Goal: Information Seeking & Learning: Learn about a topic

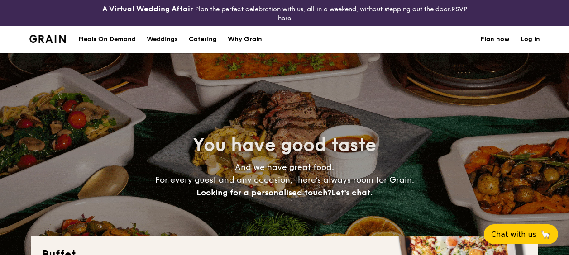
select select
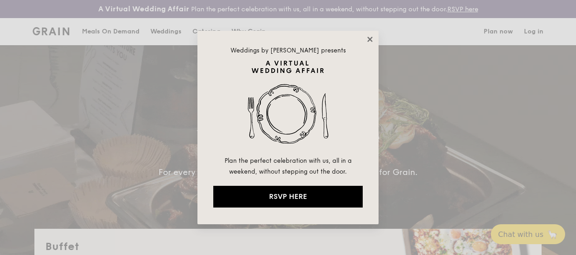
click at [366, 39] on icon at bounding box center [370, 39] width 8 height 8
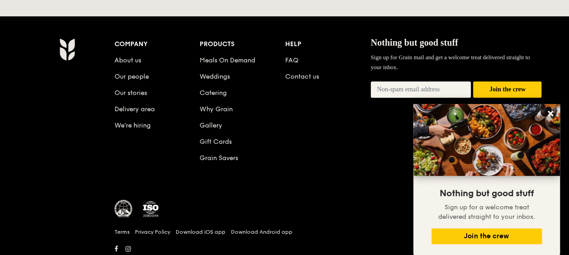
scroll to position [2040, 0]
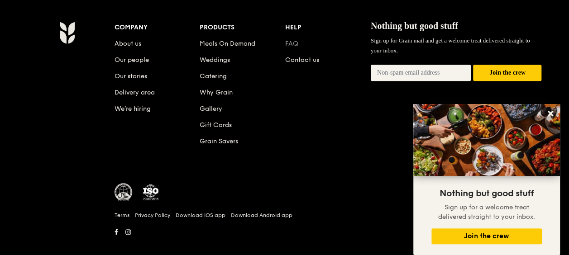
click at [294, 40] on link "FAQ" at bounding box center [291, 44] width 13 height 8
click at [483, 238] on button "Join the crew" at bounding box center [486, 237] width 110 height 16
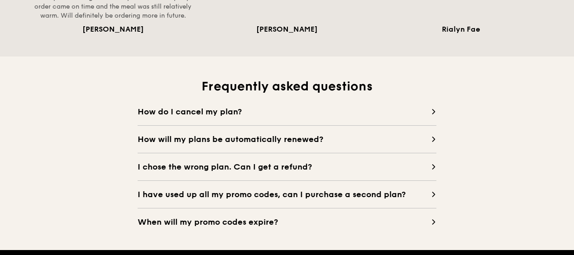
scroll to position [951, 0]
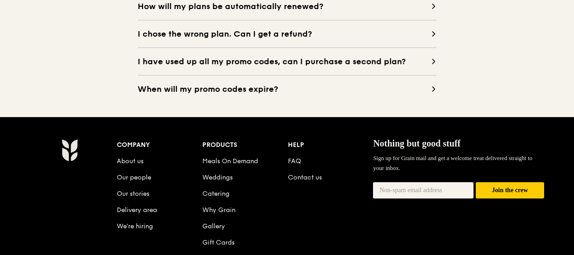
click at [205, 68] on span "I have used up all my promo codes, can I purchase a second plan?" at bounding box center [284, 61] width 293 height 13
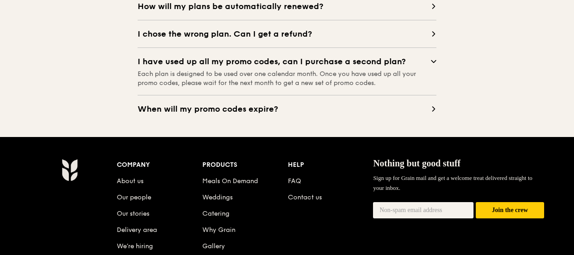
click at [238, 40] on span "I chose the wrong plan. Can I get a refund?" at bounding box center [284, 34] width 293 height 13
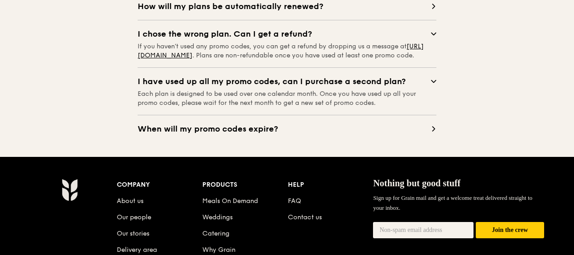
click at [248, 13] on span "How will my plans be automatically renewed?" at bounding box center [284, 6] width 293 height 13
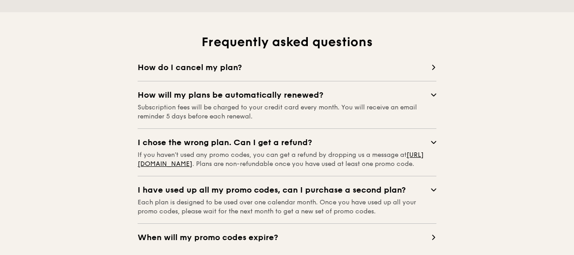
scroll to position [860, 0]
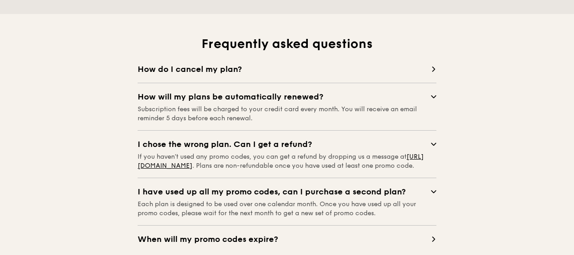
click at [251, 76] on span "How do I cancel my plan?" at bounding box center [284, 69] width 293 height 13
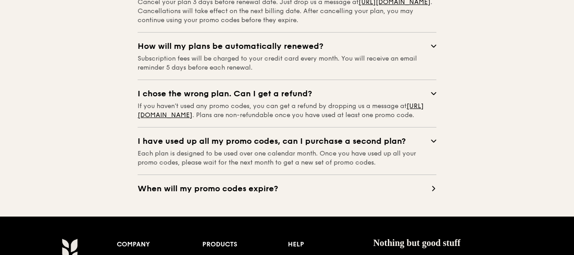
scroll to position [1086, 0]
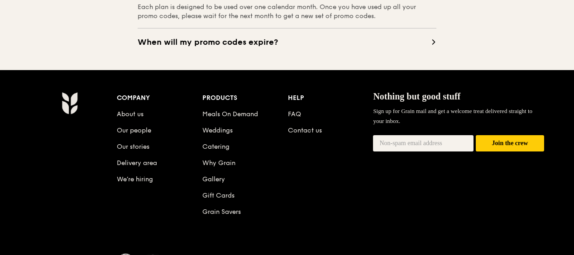
click at [253, 48] on span "When will my promo codes expire?" at bounding box center [284, 42] width 293 height 13
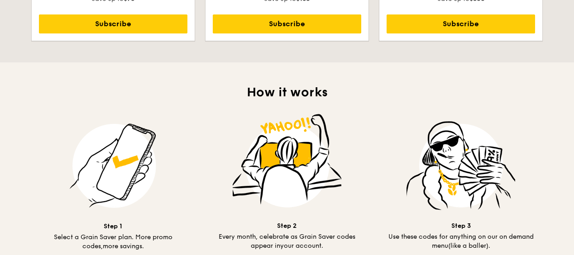
click at [125, 171] on img at bounding box center [113, 165] width 109 height 109
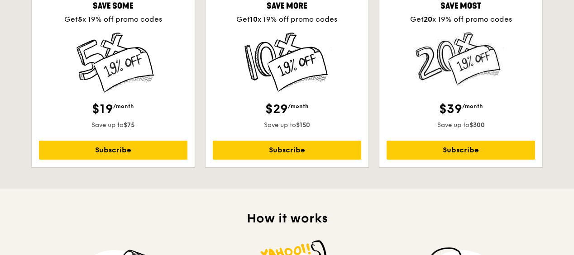
scroll to position [272, 0]
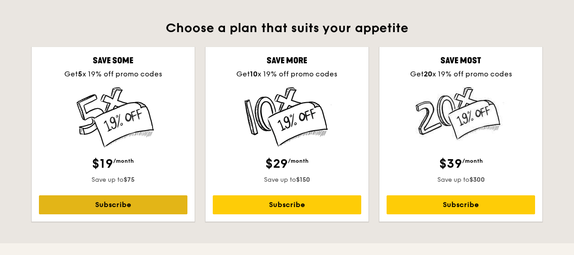
click at [120, 211] on link "Subscribe" at bounding box center [113, 205] width 148 height 19
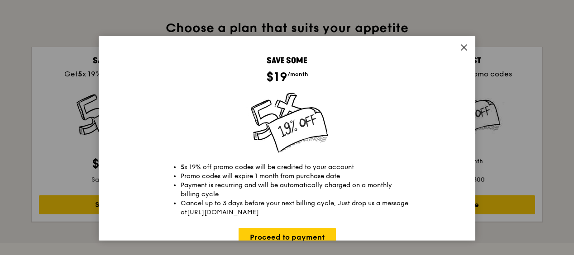
click at [456, 46] on div "Save some $19 /month 5 x 19% off promo codes will be credited to your account P…" at bounding box center [287, 138] width 377 height 205
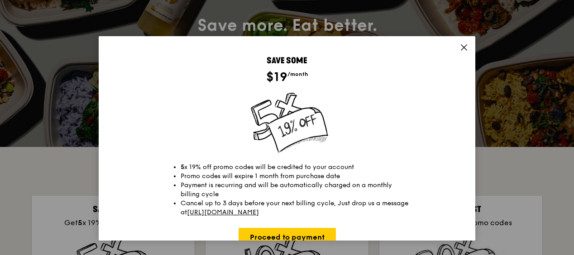
scroll to position [45, 0]
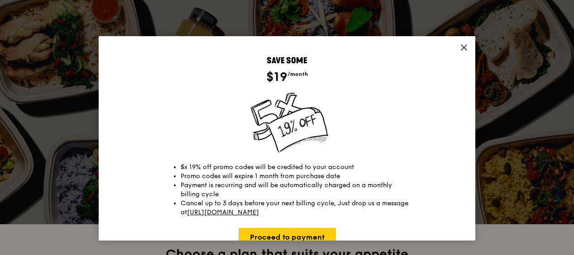
click at [460, 43] on icon at bounding box center [464, 47] width 8 height 8
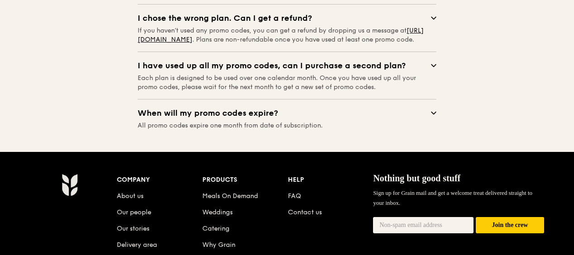
scroll to position [1196, 0]
